Goal: Navigation & Orientation: Go to known website

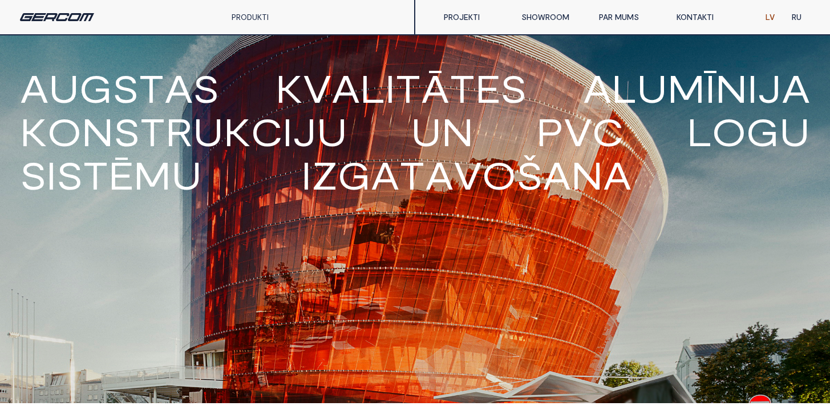
scroll to position [534, 0]
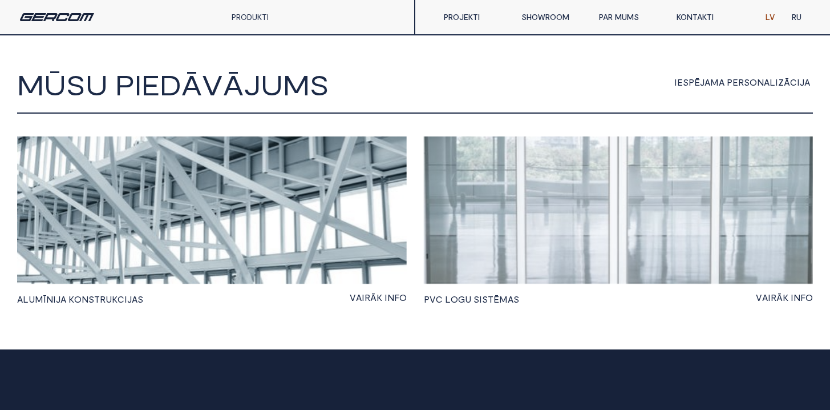
click at [789, 15] on link "RU" at bounding box center [796, 17] width 27 height 23
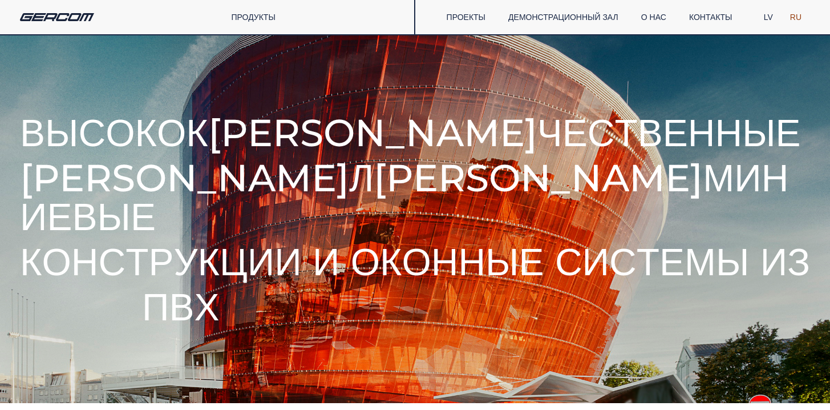
click at [763, 15] on link "LV" at bounding box center [768, 17] width 26 height 23
